Goal: Task Accomplishment & Management: Complete application form

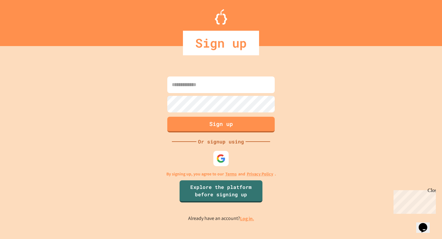
click at [203, 85] on input at bounding box center [220, 84] width 107 height 17
click at [220, 160] on img at bounding box center [221, 159] width 10 height 10
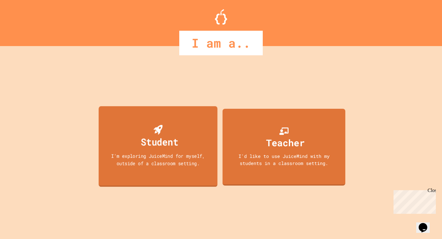
click at [189, 151] on div "Student I'm exploring JuiceMind for myself, outside of a classroom setting." at bounding box center [158, 146] width 119 height 81
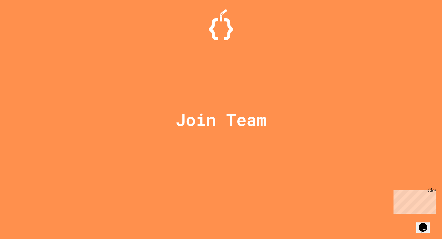
click at [221, 15] on div at bounding box center [221, 15] width 0 height 0
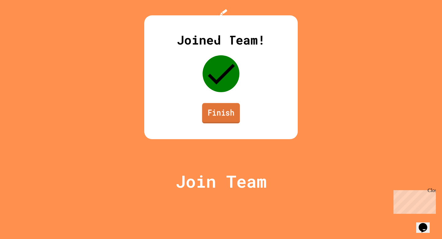
click at [222, 123] on link "Finish" at bounding box center [221, 113] width 38 height 20
